Goal: Navigation & Orientation: Find specific page/section

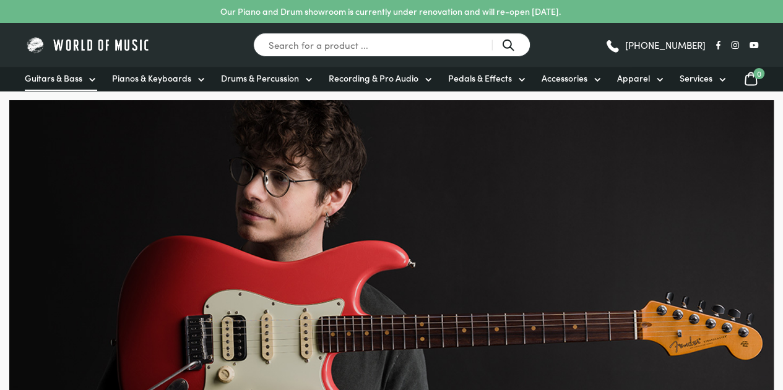
click at [92, 77] on icon at bounding box center [92, 80] width 10 height 10
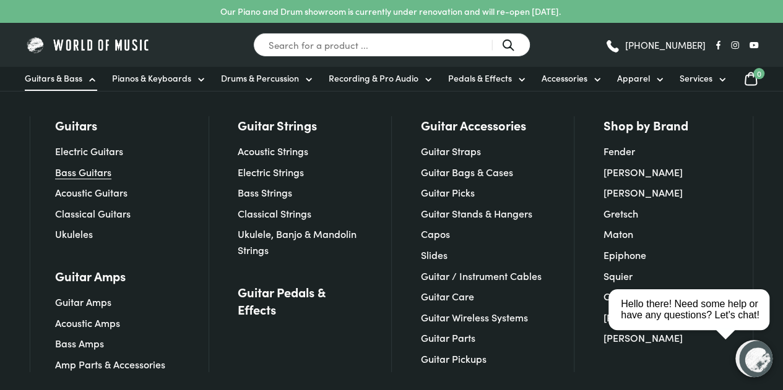
click at [106, 174] on link "Bass Guitars" at bounding box center [83, 172] width 56 height 14
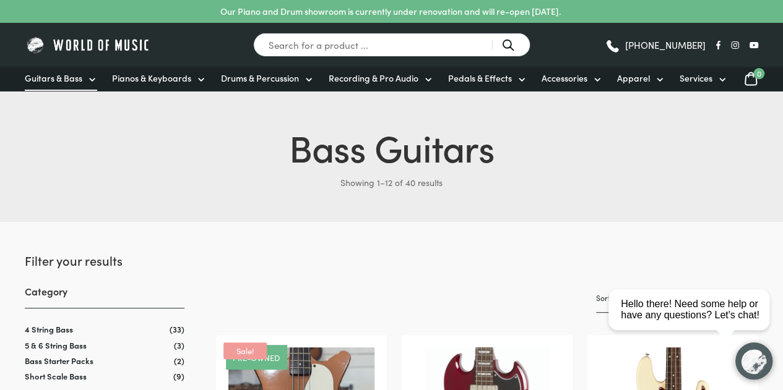
click at [81, 74] on span "Guitars & Bass" at bounding box center [54, 78] width 58 height 13
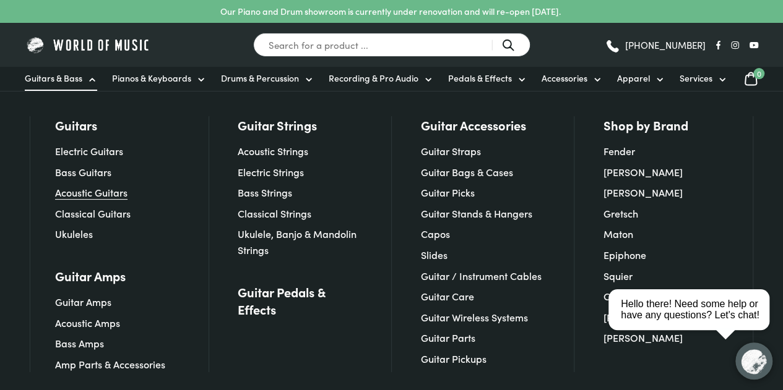
click at [111, 191] on link "Acoustic Guitars" at bounding box center [91, 193] width 72 height 14
